Goal: Task Accomplishment & Management: Manage account settings

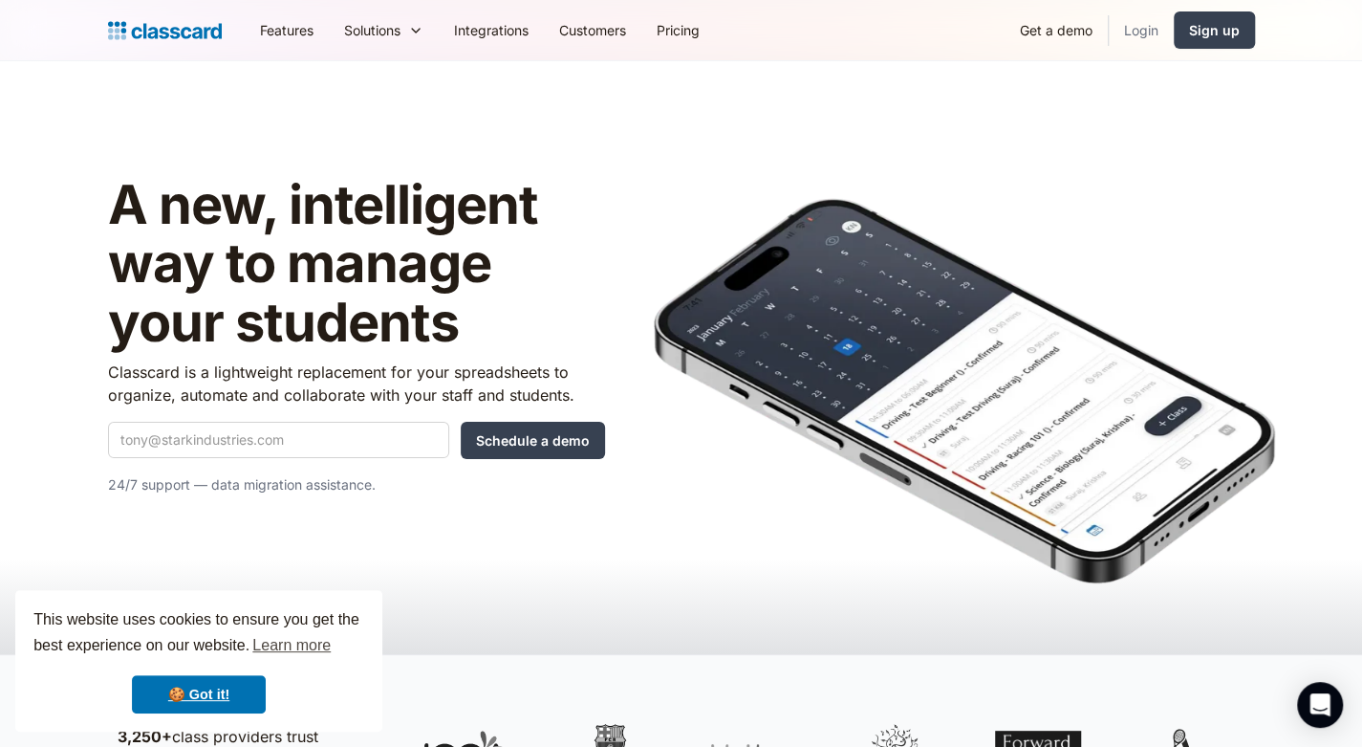
click at [1129, 30] on link "Login" at bounding box center [1141, 30] width 65 height 43
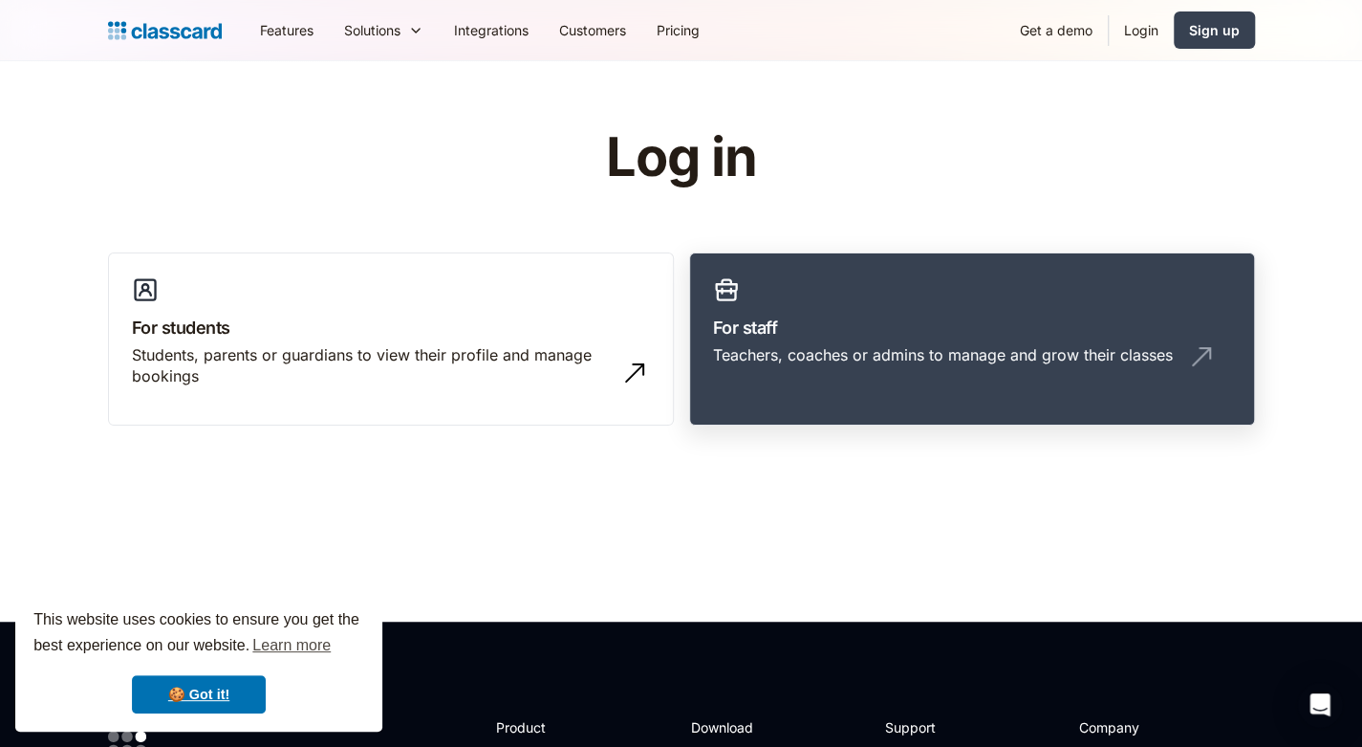
click at [955, 318] on h3 "For staff" at bounding box center [972, 327] width 518 height 26
